Goal: Check status: Check status

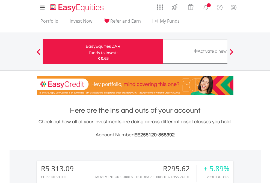
scroll to position [52, 86]
click at [89, 52] on div "Funds to invest:" at bounding box center [103, 52] width 29 height 5
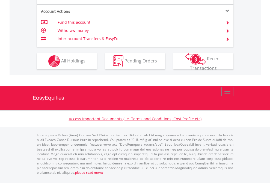
scroll to position [512, 0]
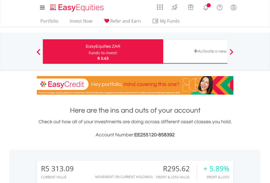
scroll to position [407, 0]
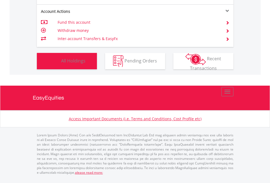
click at [61, 64] on span "All Holdings" at bounding box center [73, 61] width 24 height 6
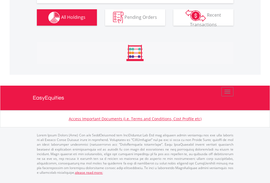
scroll to position [607, 0]
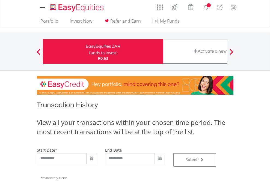
type input "**********"
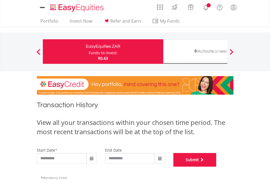
click at [216, 167] on button "Submit" at bounding box center [194, 160] width 43 height 14
